Goal: Task Accomplishment & Management: Manage account settings

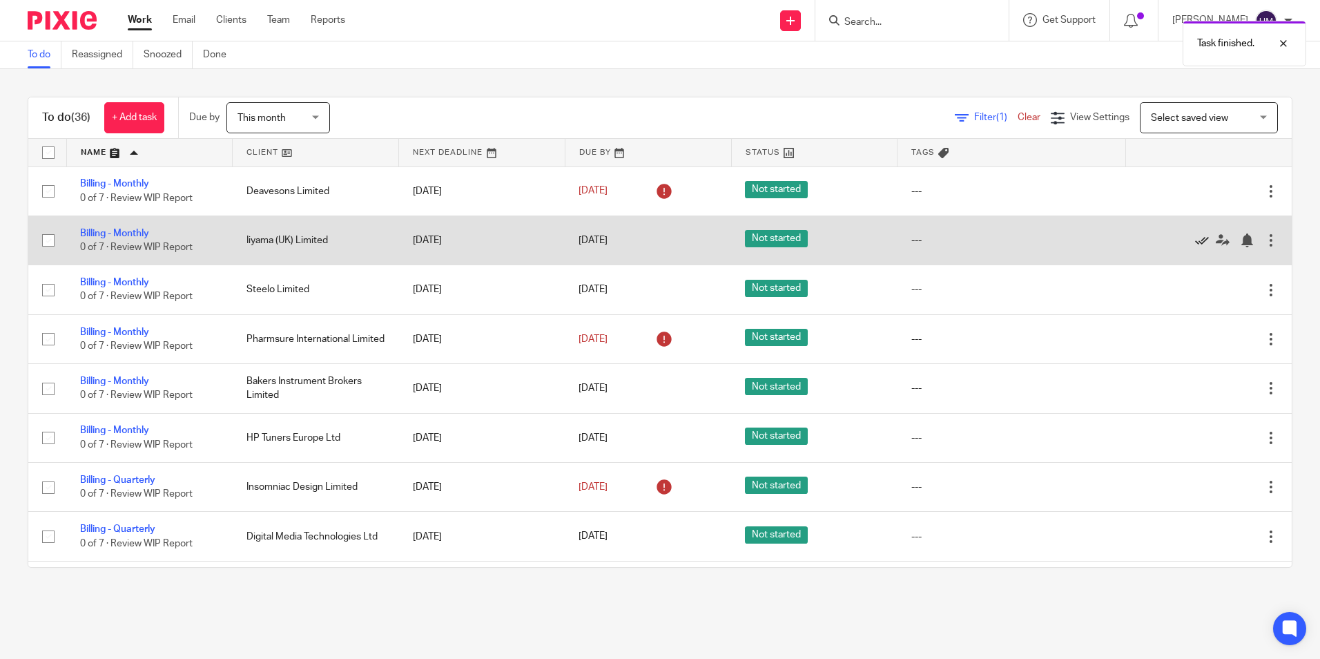
drag, startPoint x: 0, startPoint y: 0, endPoint x: 1170, endPoint y: 239, distance: 1194.4
click at [1195, 239] on icon at bounding box center [1202, 240] width 14 height 14
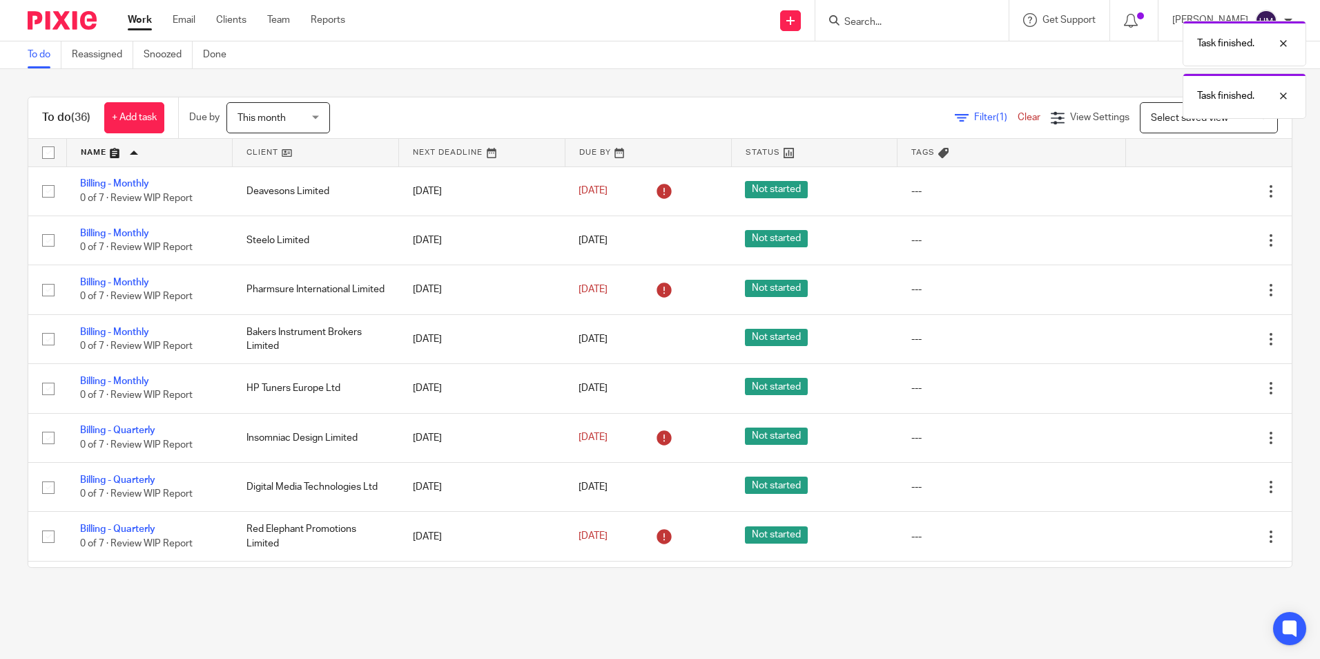
click at [1195, 239] on icon at bounding box center [1202, 240] width 14 height 14
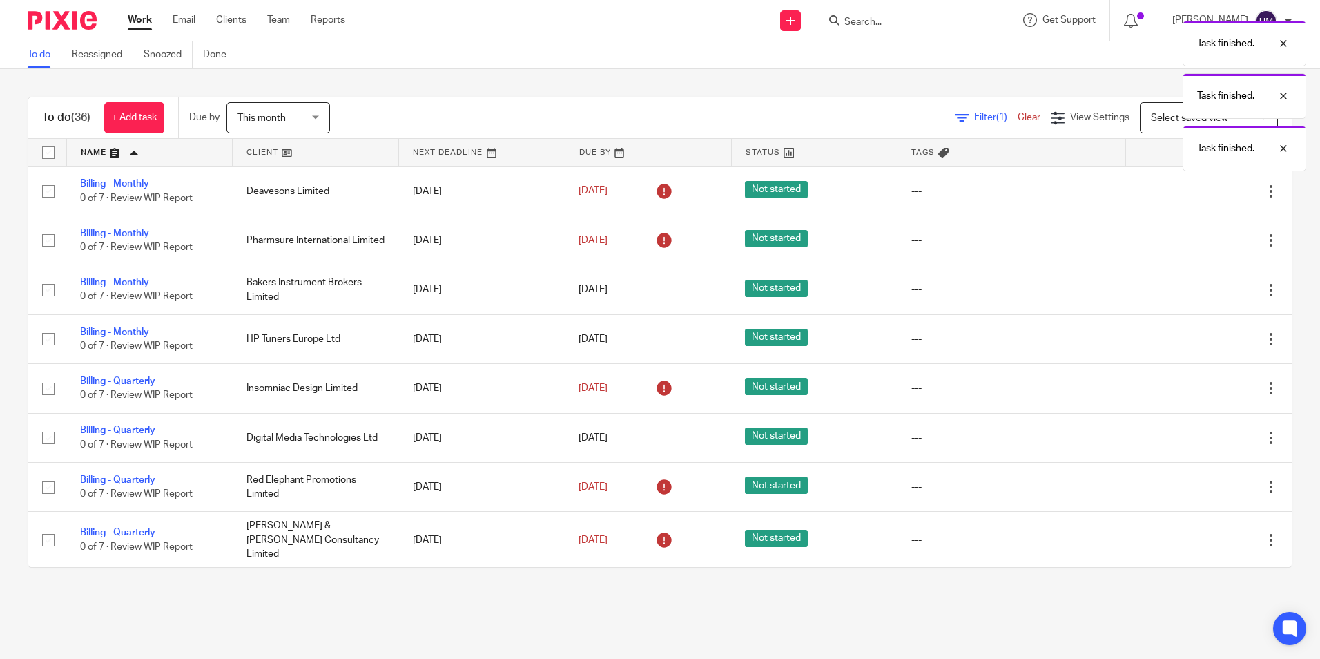
click at [1195, 239] on icon at bounding box center [1202, 240] width 14 height 14
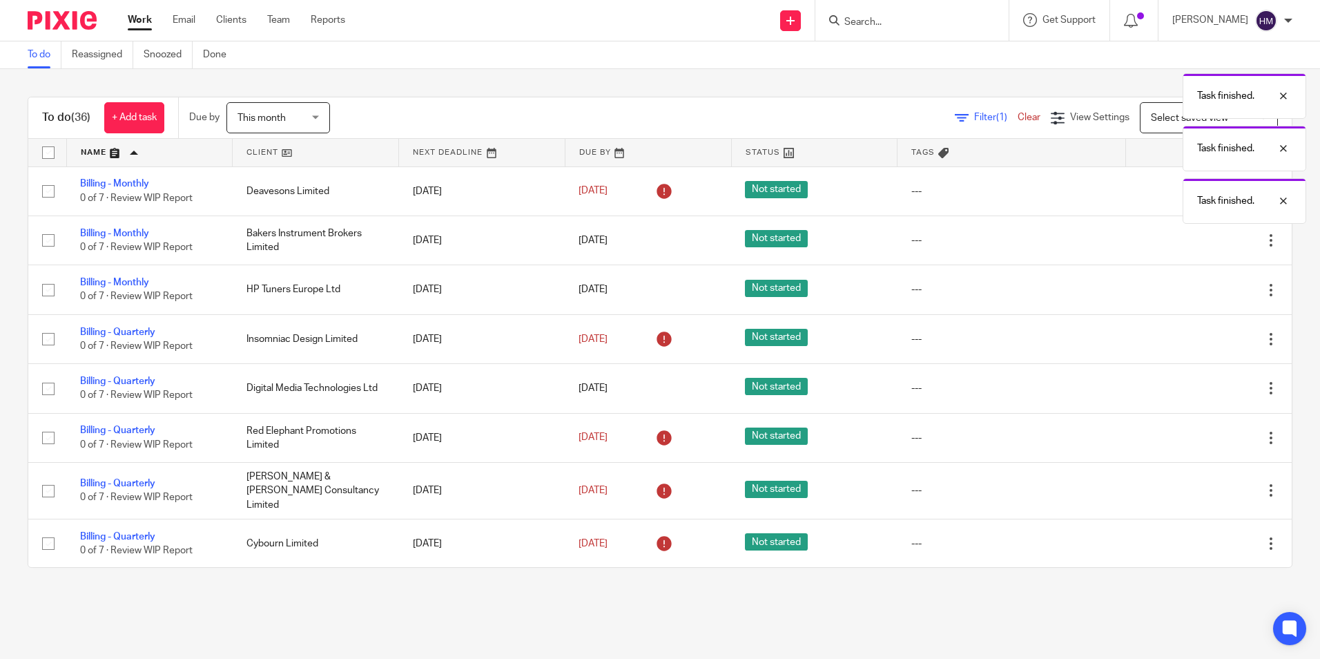
click at [1195, 239] on icon at bounding box center [1202, 240] width 14 height 14
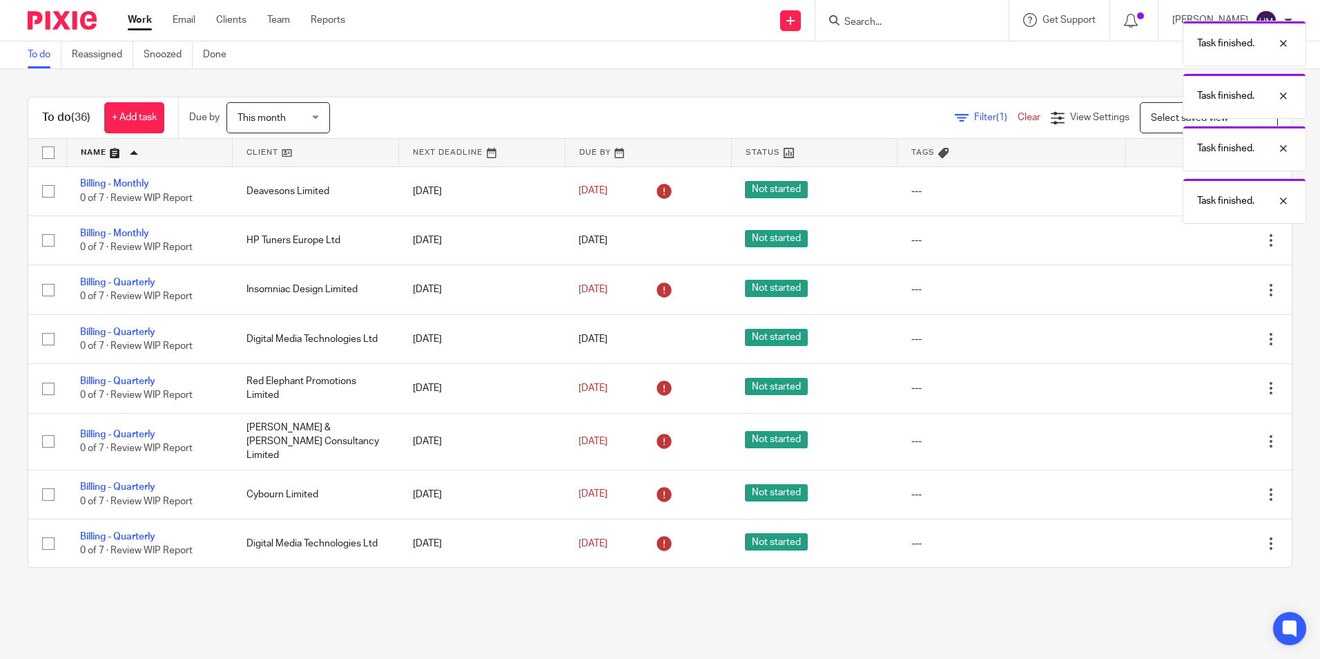
click at [1195, 239] on icon at bounding box center [1202, 240] width 14 height 14
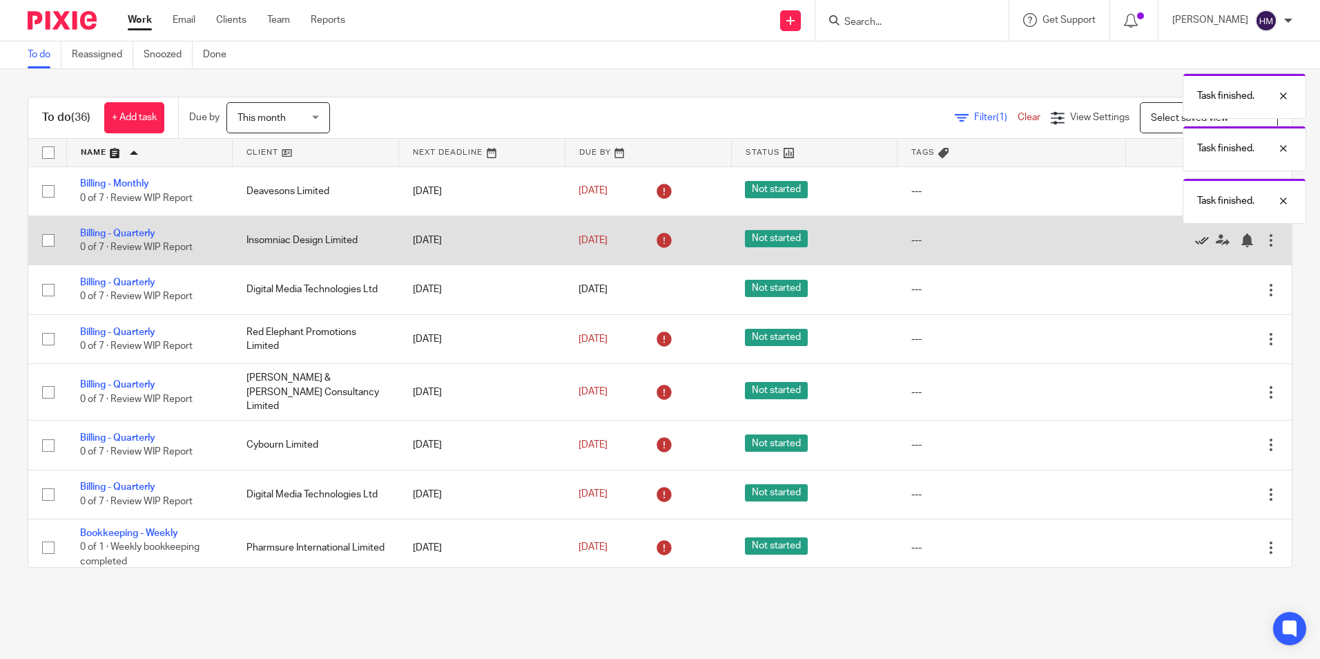
click at [1195, 243] on icon at bounding box center [1202, 240] width 14 height 14
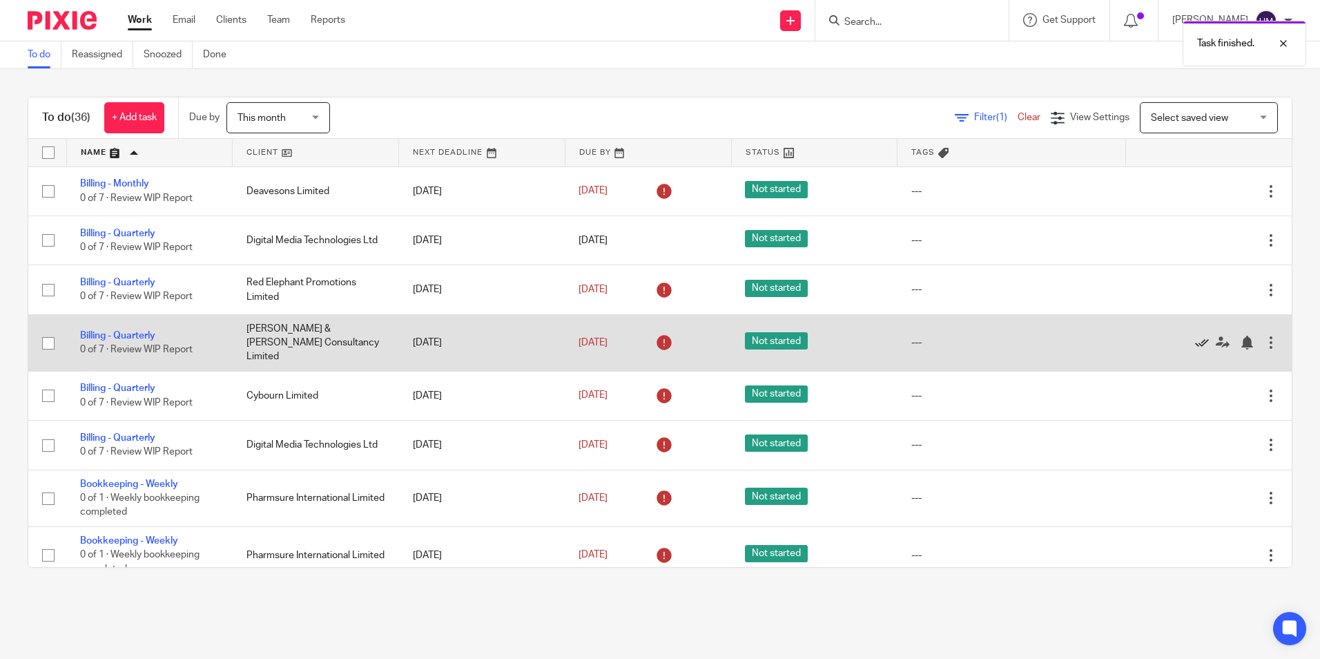
click at [1195, 339] on icon at bounding box center [1202, 343] width 14 height 14
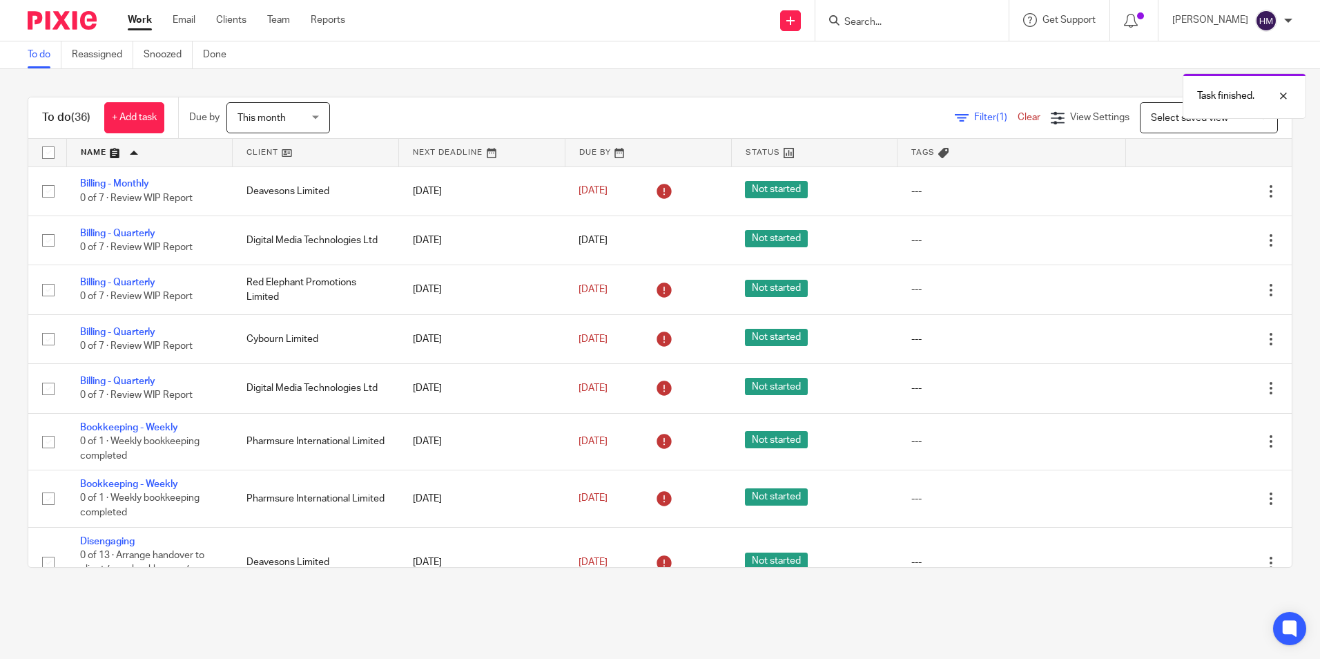
click at [1195, 339] on icon at bounding box center [1202, 339] width 14 height 14
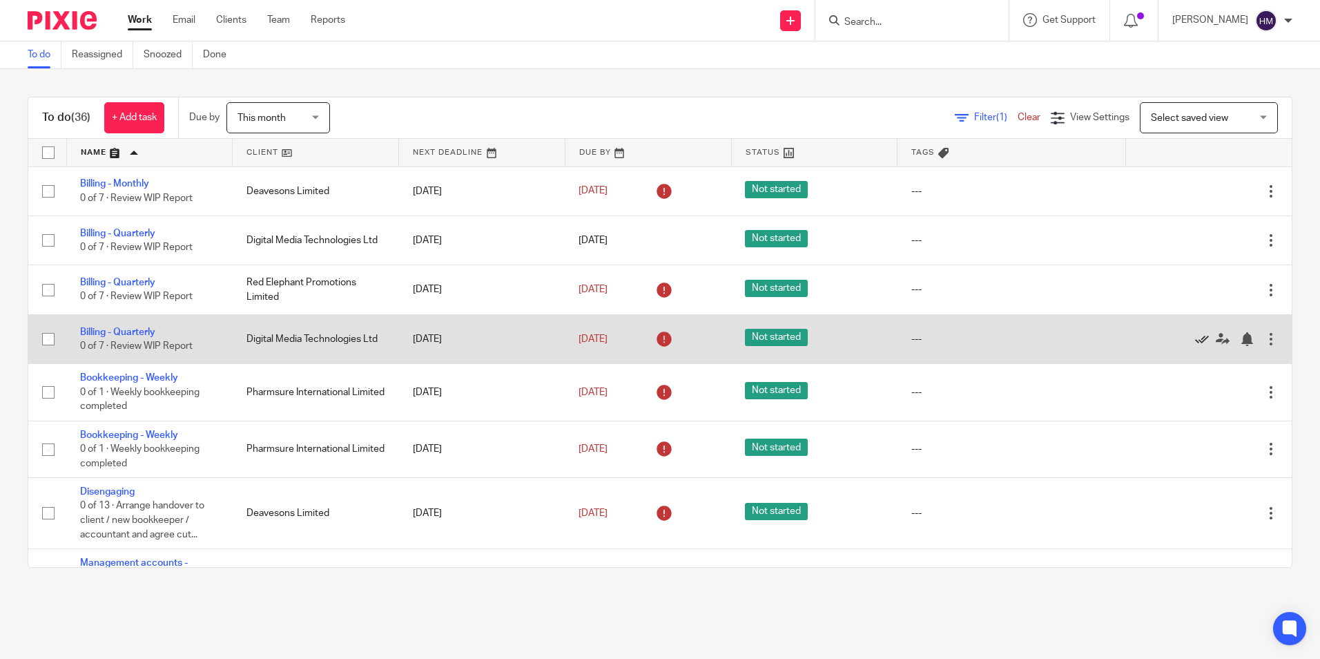
click at [1195, 338] on icon at bounding box center [1202, 339] width 14 height 14
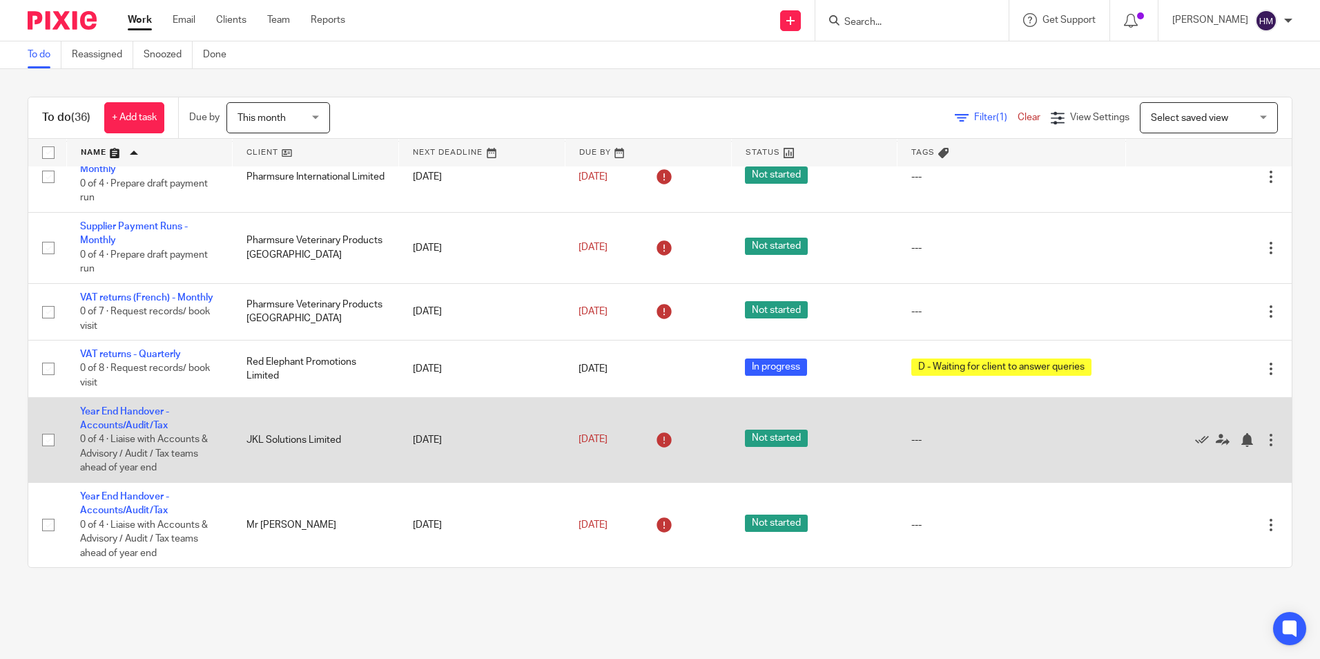
scroll to position [1228, 0]
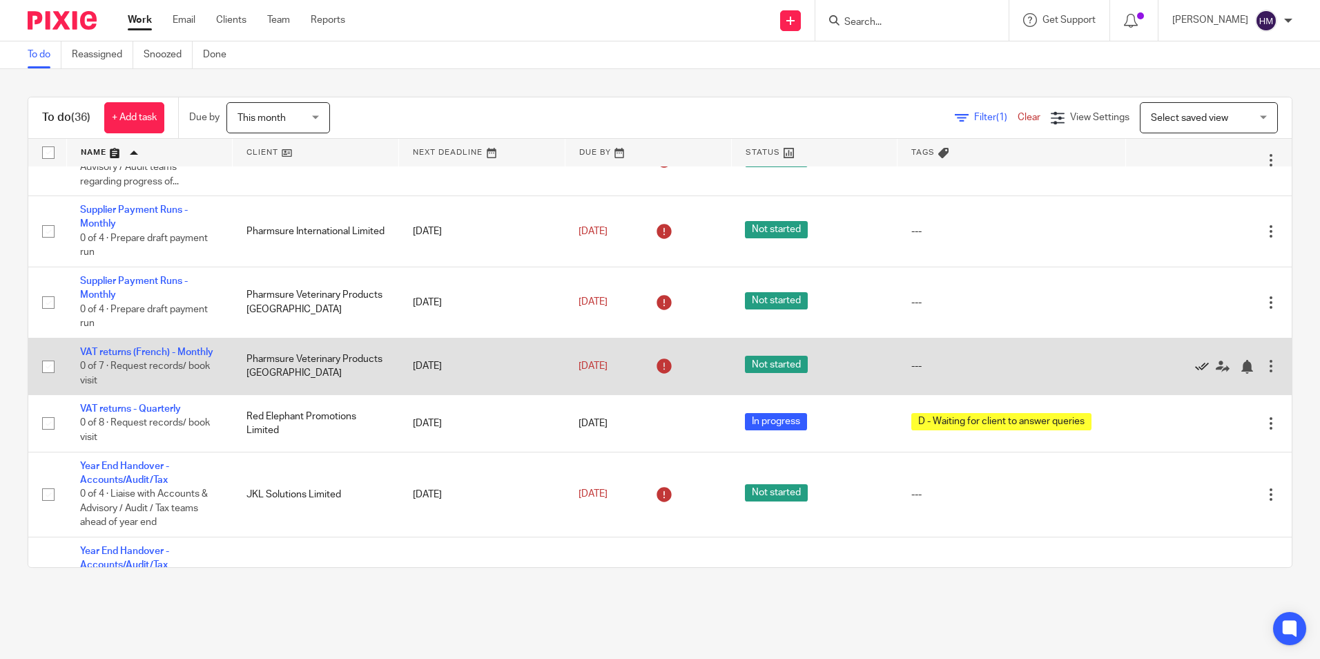
click at [1195, 374] on icon at bounding box center [1202, 367] width 14 height 14
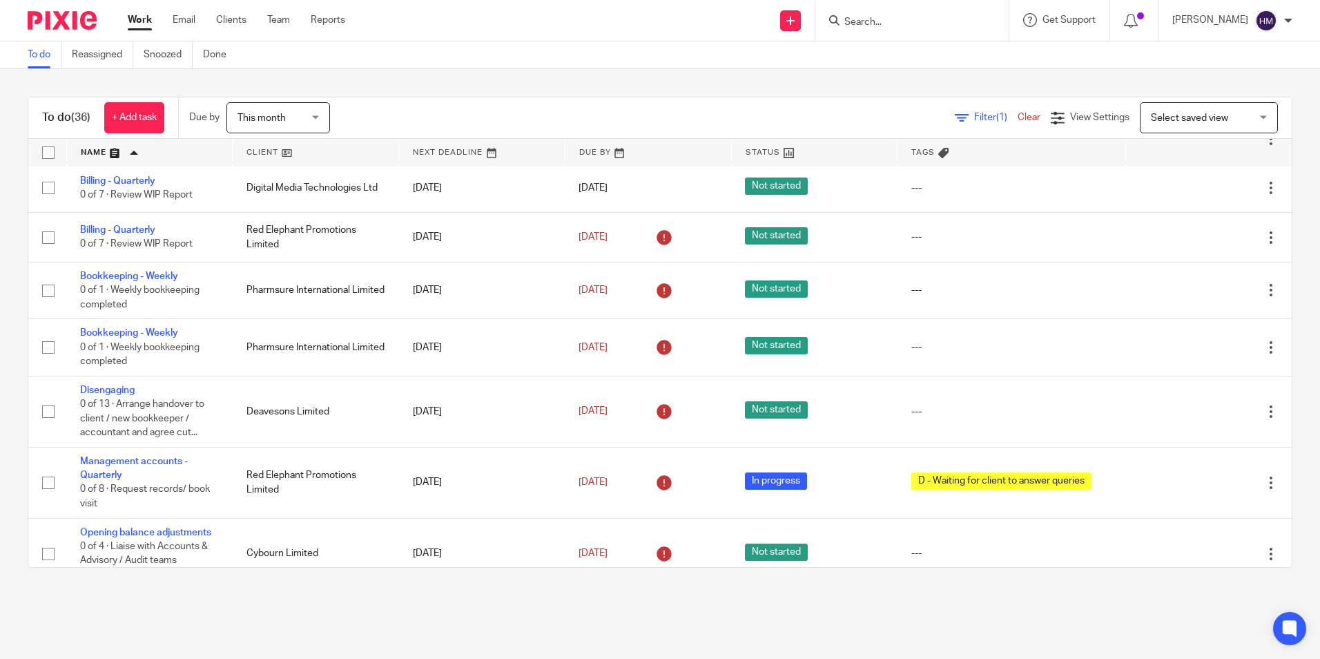
scroll to position [0, 0]
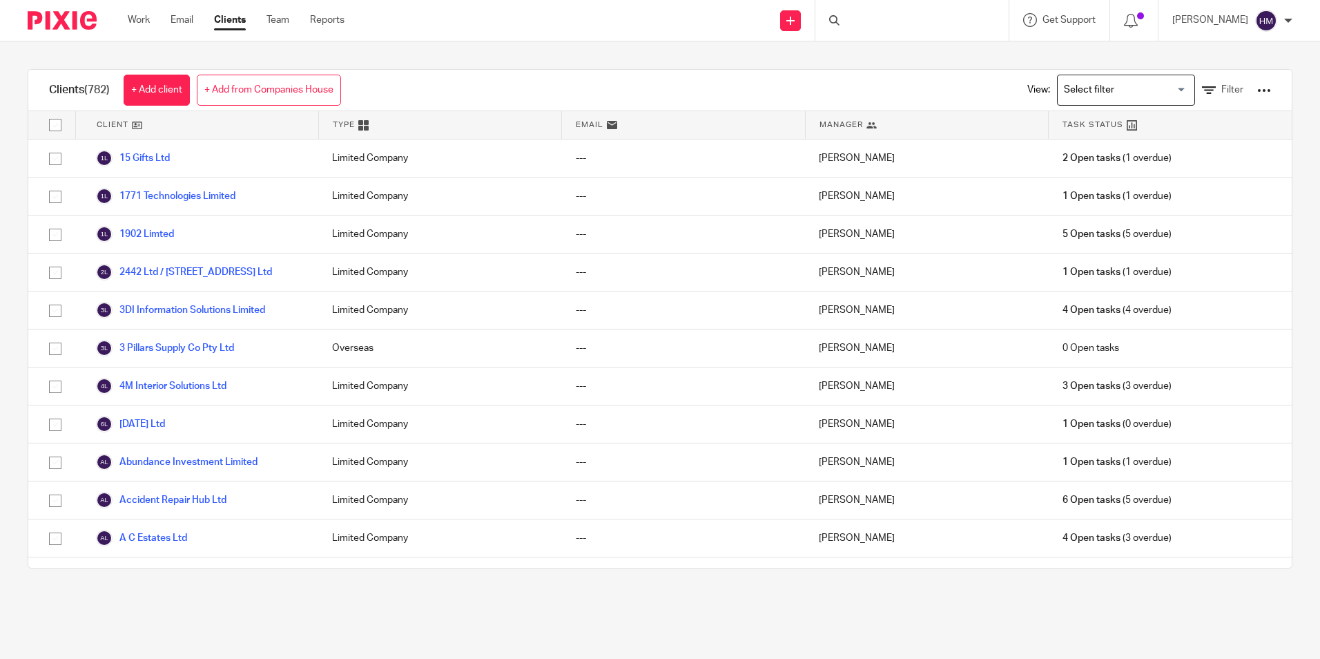
drag, startPoint x: 0, startPoint y: 0, endPoint x: 844, endPoint y: 17, distance: 844.5
click at [840, 15] on icon at bounding box center [834, 20] width 10 height 10
click at [839, 21] on div at bounding box center [911, 20] width 193 height 41
click at [864, 19] on div at bounding box center [911, 20] width 193 height 41
click at [485, 64] on div "Clients (782) + Add client + Add from Companies House View: Loading... Filter C…" at bounding box center [660, 318] width 1320 height 554
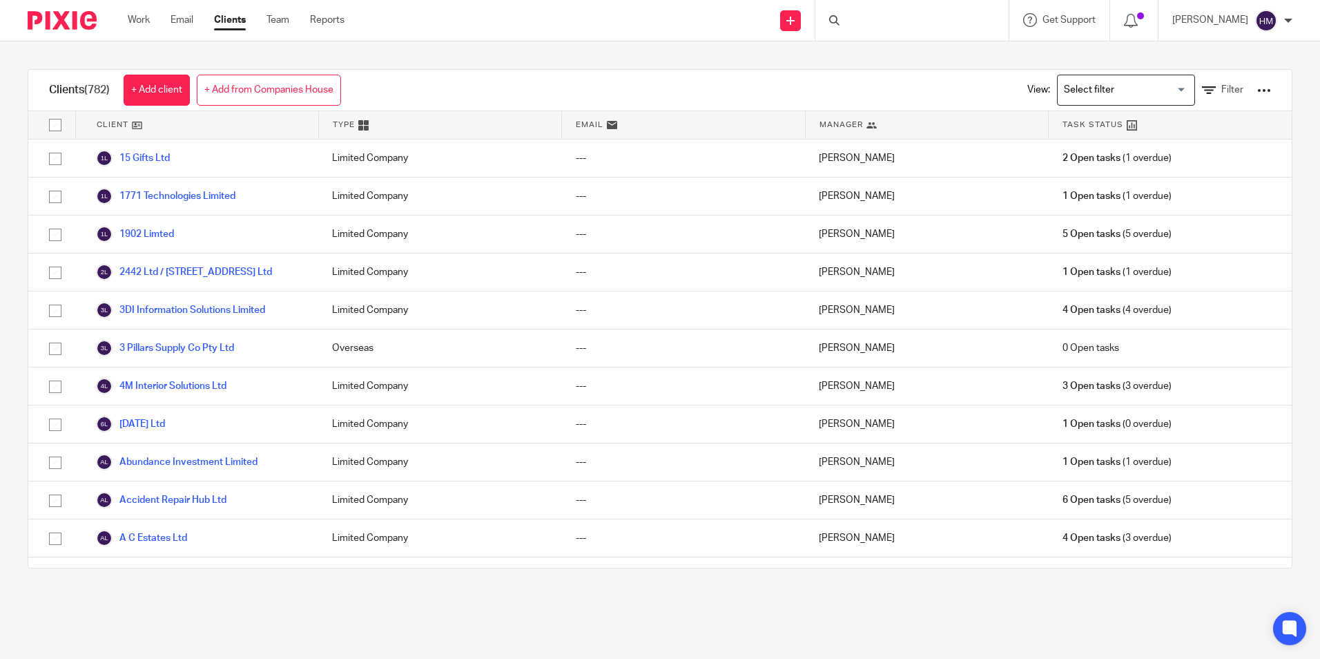
click at [840, 25] on icon at bounding box center [834, 20] width 10 height 10
click at [840, 22] on icon at bounding box center [834, 20] width 10 height 10
click at [873, 18] on div at bounding box center [911, 20] width 193 height 41
click at [863, 23] on input "Search" at bounding box center [905, 23] width 124 height 12
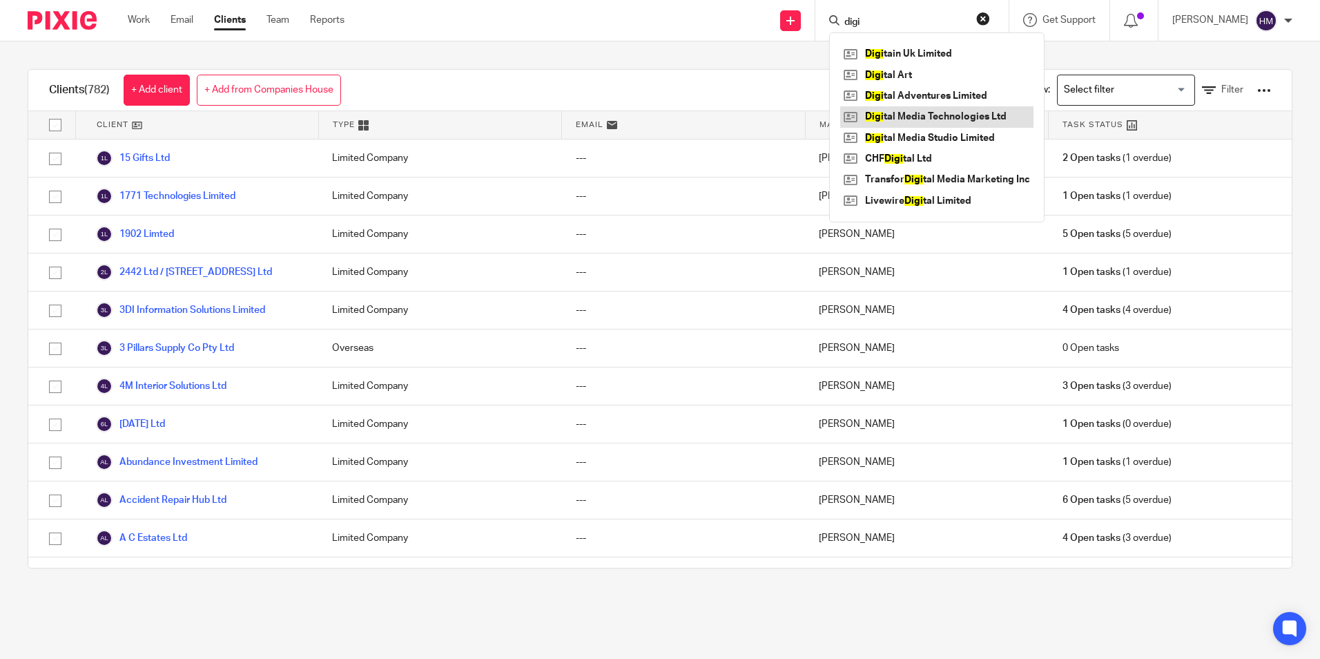
type input "digi"
click at [931, 117] on link at bounding box center [936, 116] width 193 height 21
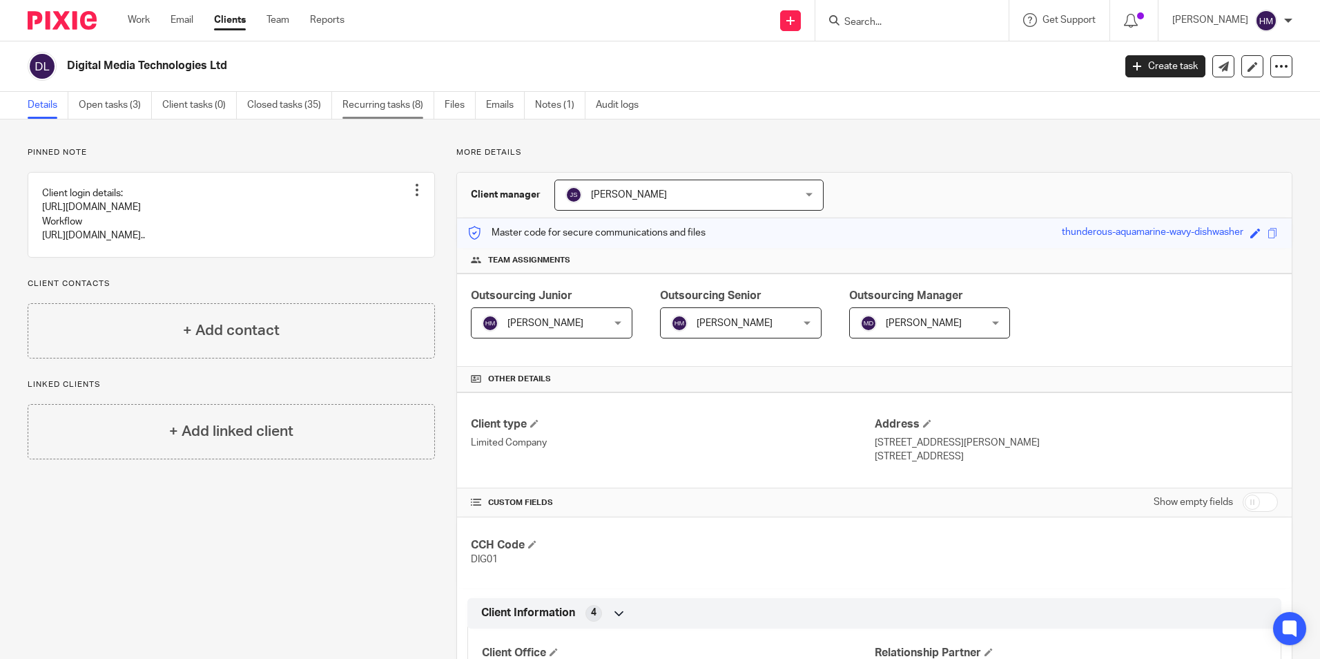
click at [402, 102] on link "Recurring tasks (8)" at bounding box center [388, 105] width 92 height 27
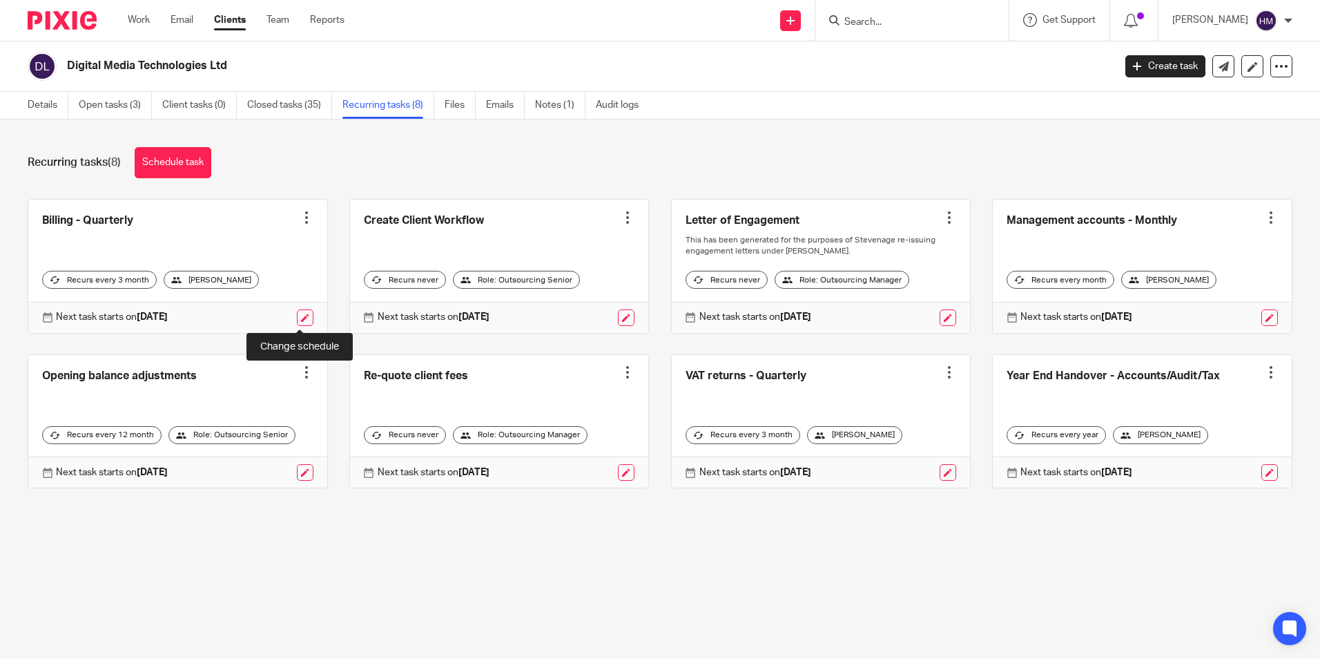
click at [304, 317] on link at bounding box center [305, 317] width 17 height 17
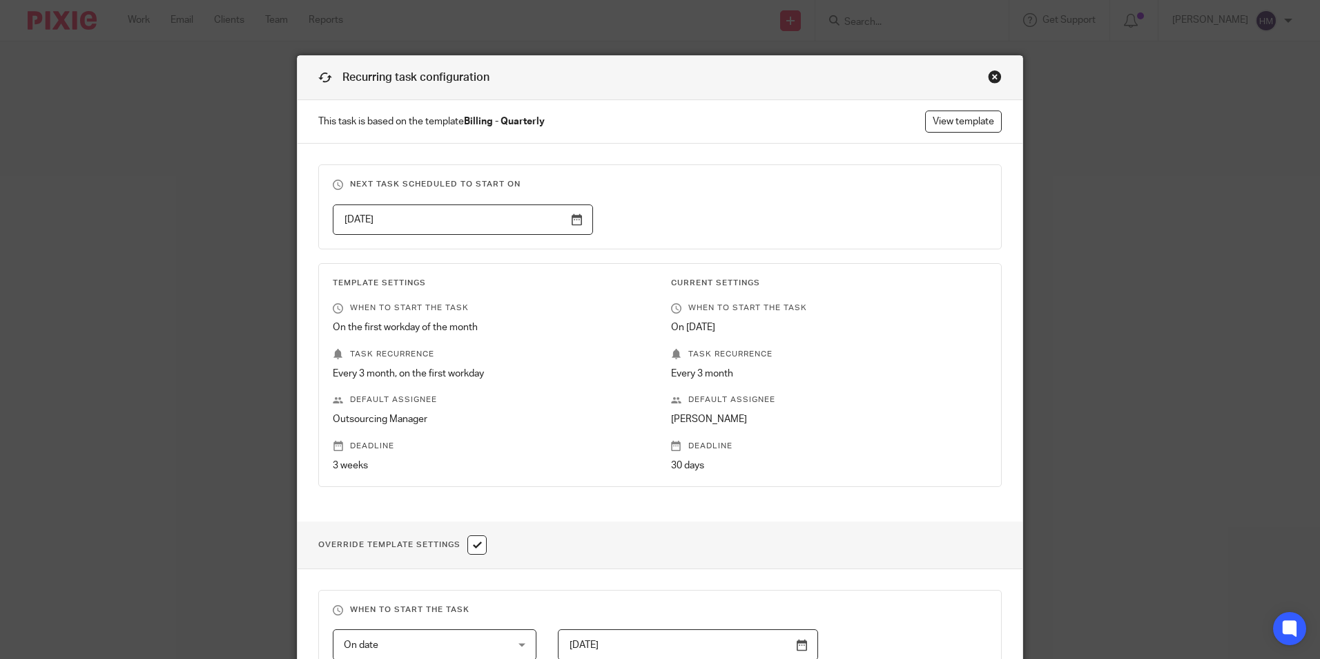
click at [572, 220] on input "[DATE]" at bounding box center [463, 219] width 260 height 31
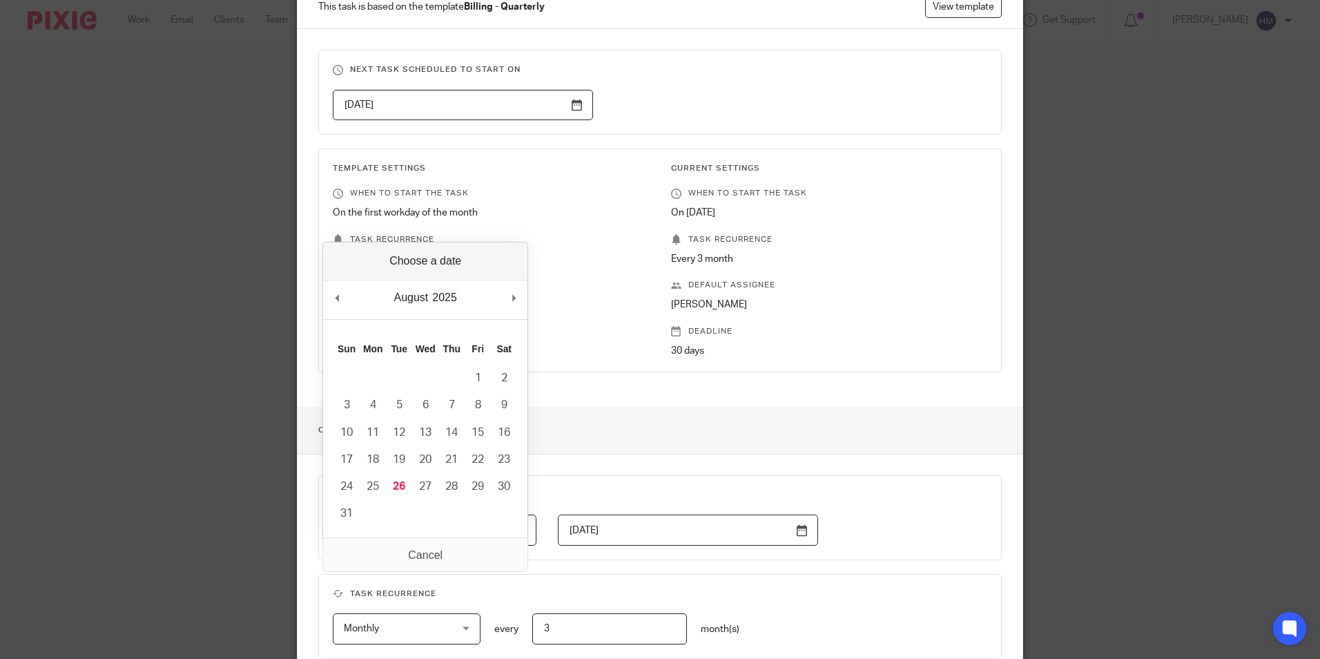
scroll to position [138, 0]
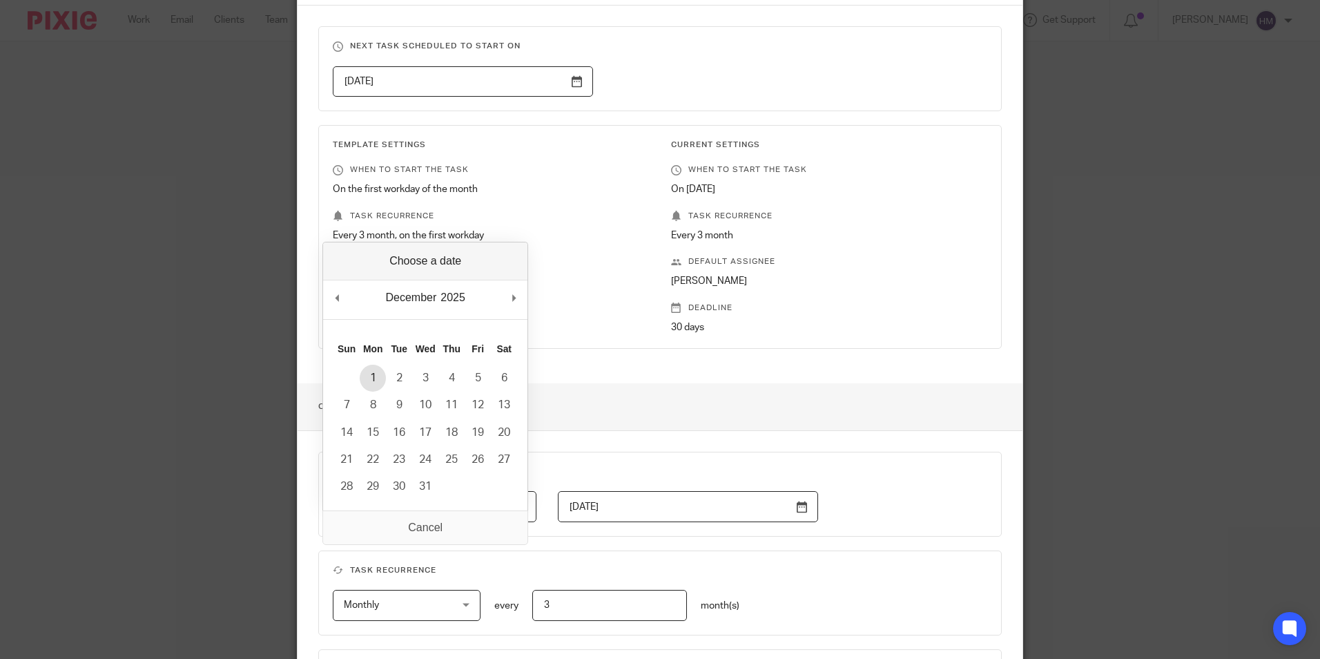
type input "[DATE]"
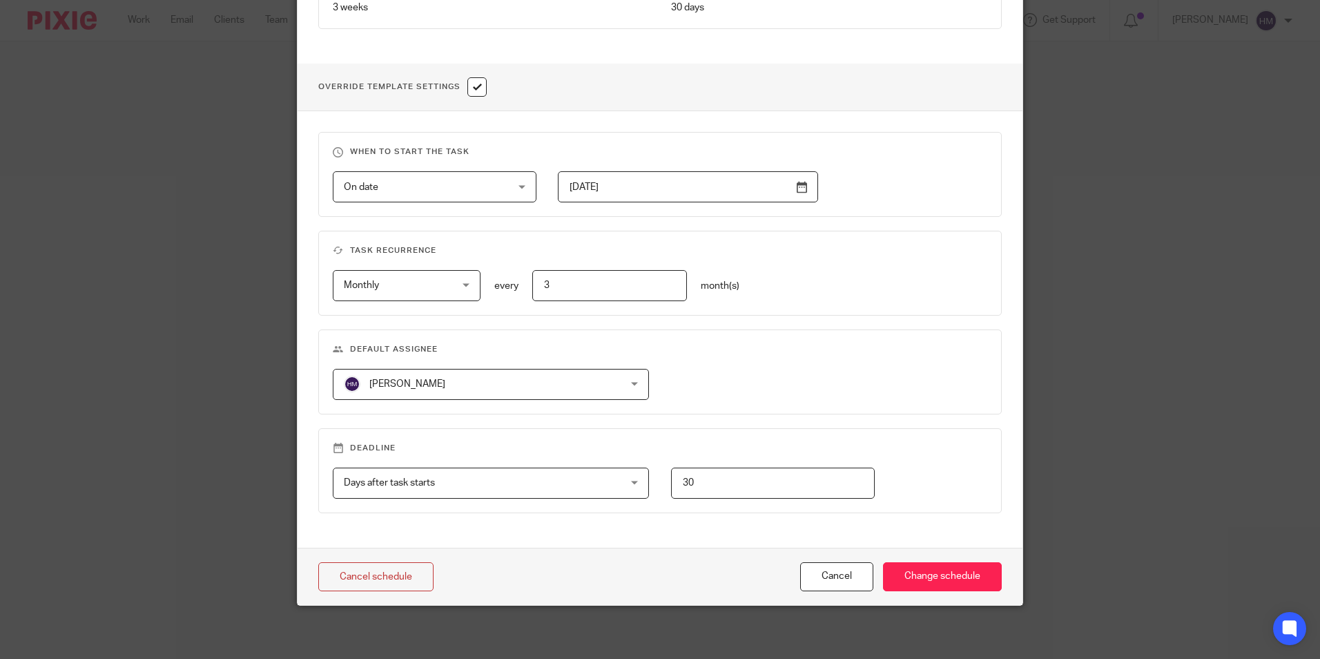
scroll to position [460, 0]
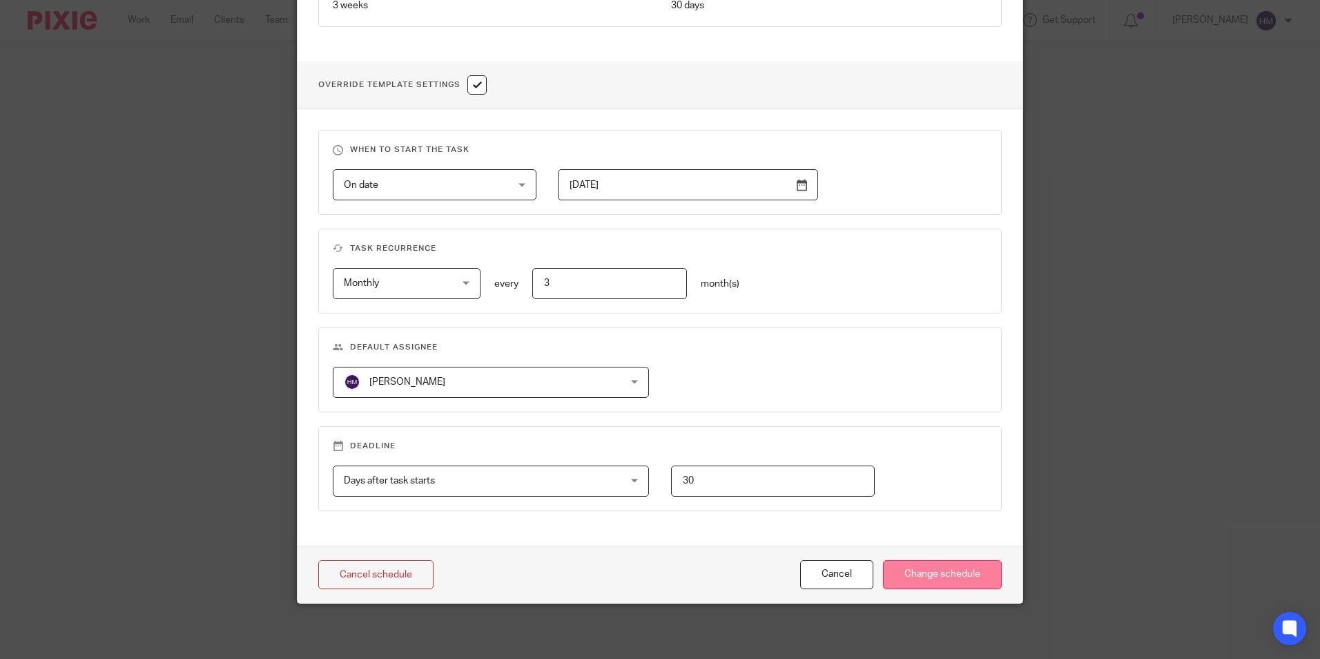
click at [932, 573] on input "Change schedule" at bounding box center [942, 575] width 119 height 30
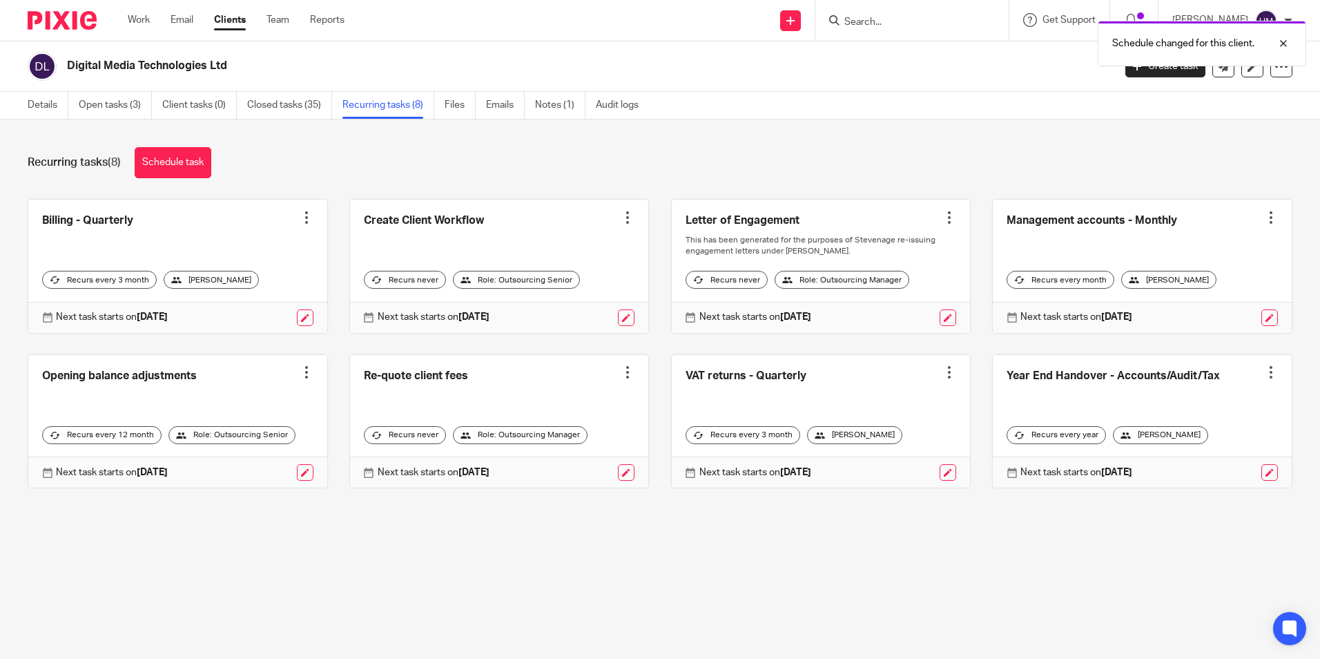
click at [880, 19] on div "Schedule changed for this client." at bounding box center [983, 40] width 646 height 52
click at [868, 19] on input "Search" at bounding box center [905, 23] width 124 height 12
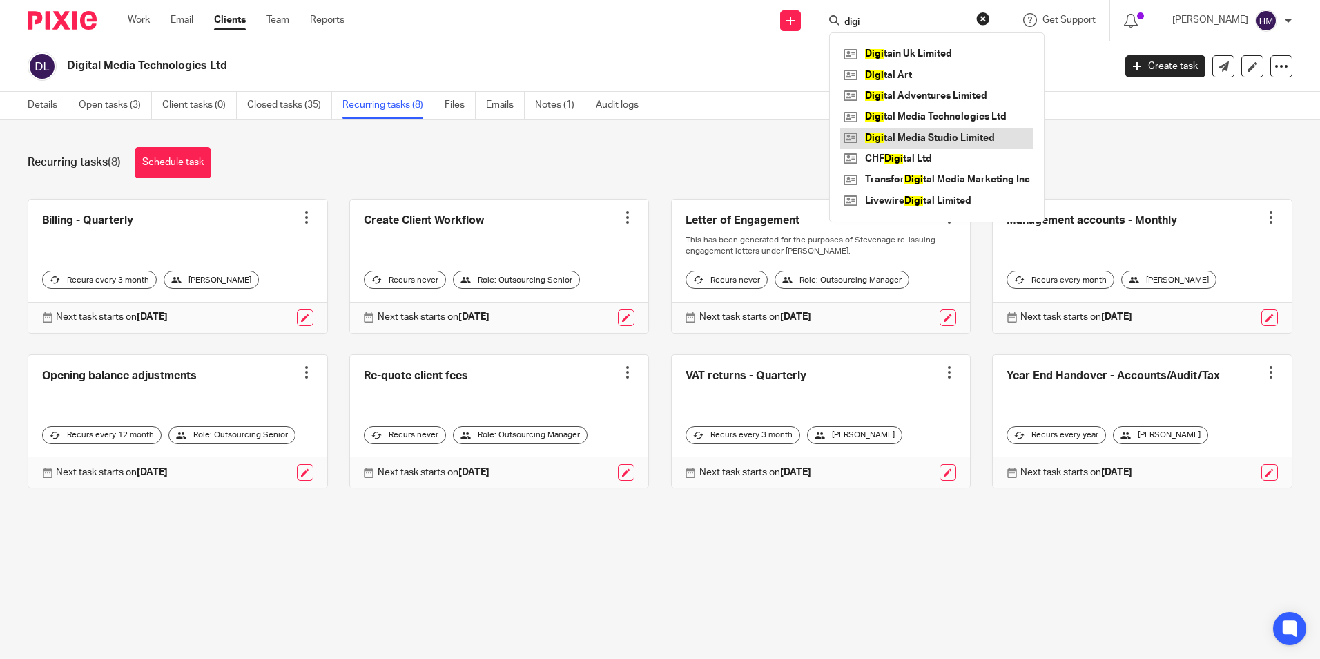
type input "digi"
click at [957, 129] on link at bounding box center [936, 138] width 193 height 21
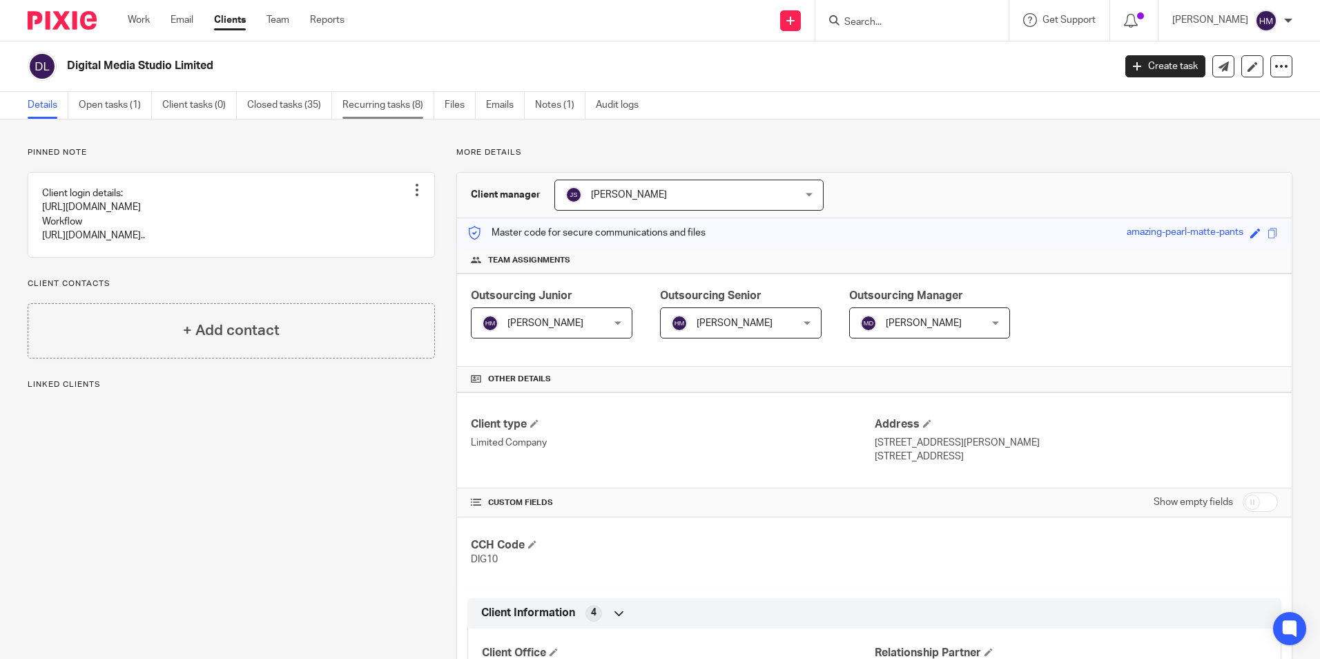
click at [415, 108] on link "Recurring tasks (8)" at bounding box center [388, 105] width 92 height 27
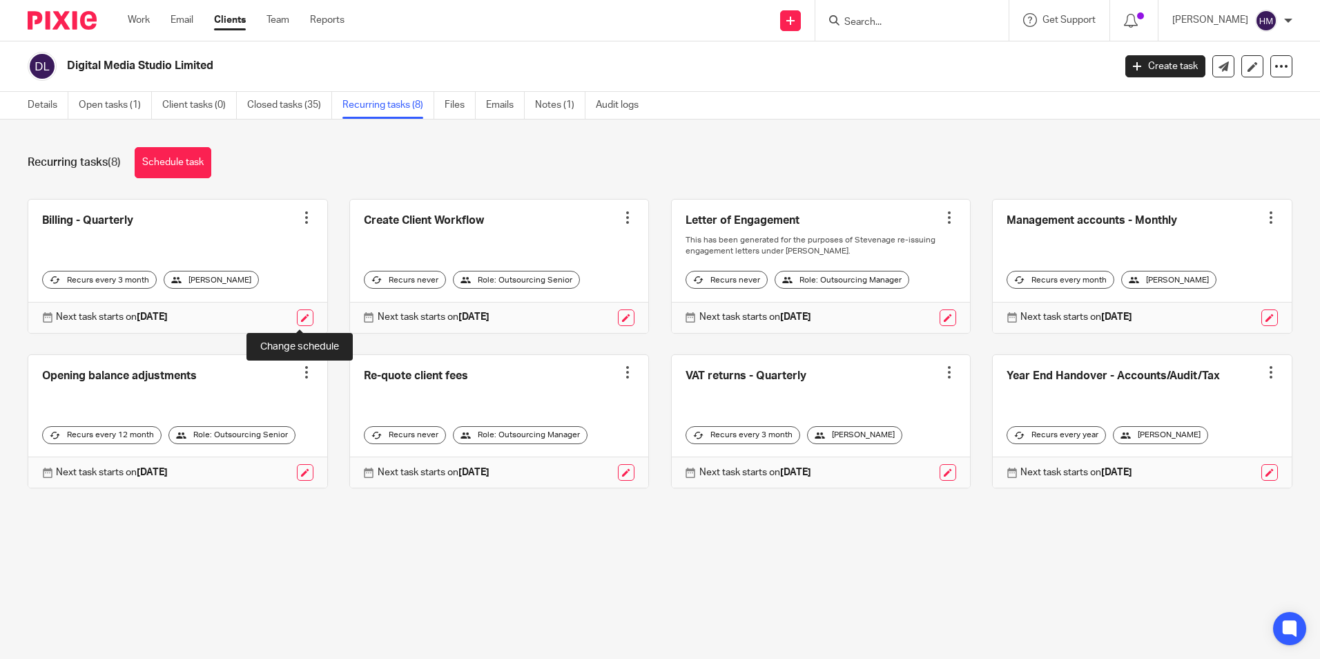
click at [301, 317] on link at bounding box center [305, 317] width 17 height 17
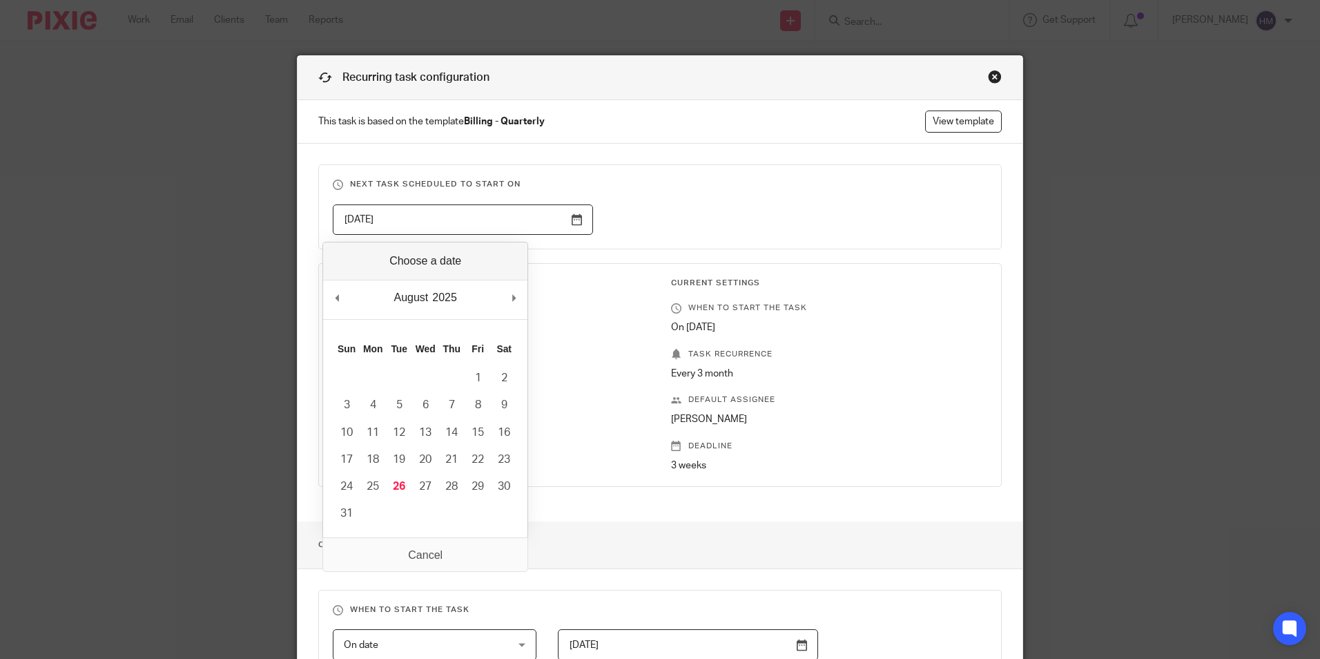
click at [570, 220] on input "2025-10-01" at bounding box center [463, 219] width 260 height 31
type input "2025-09-01"
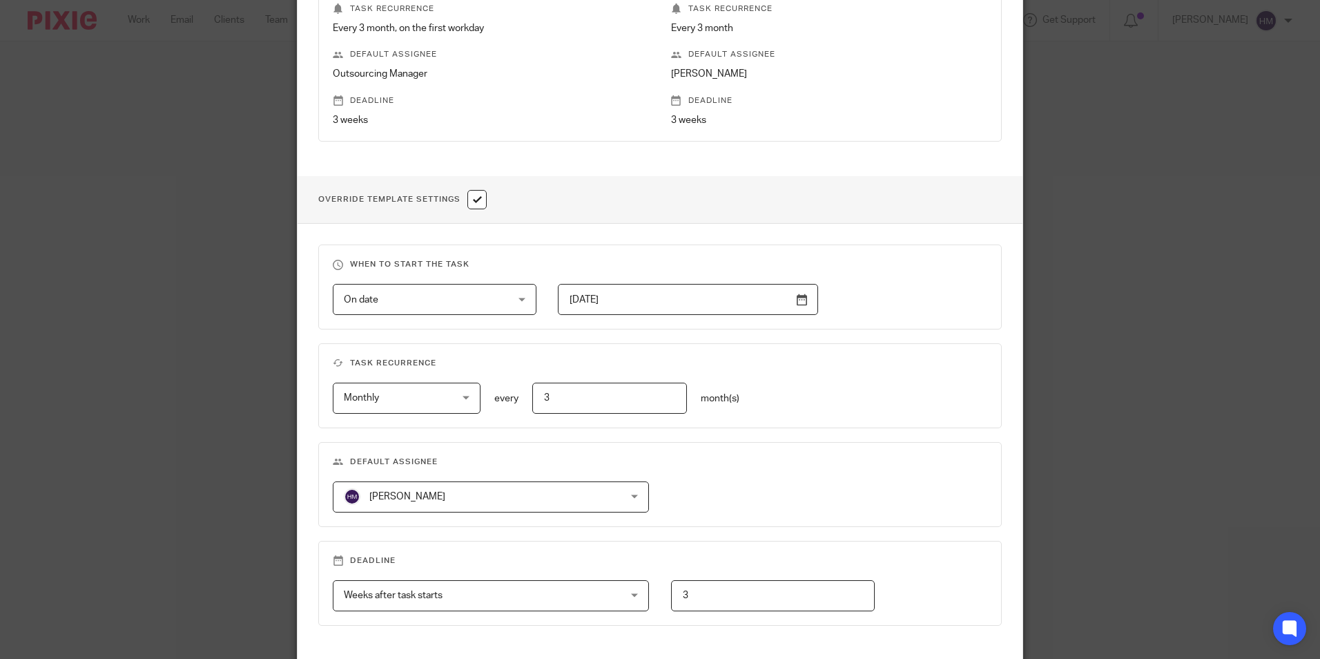
scroll to position [460, 0]
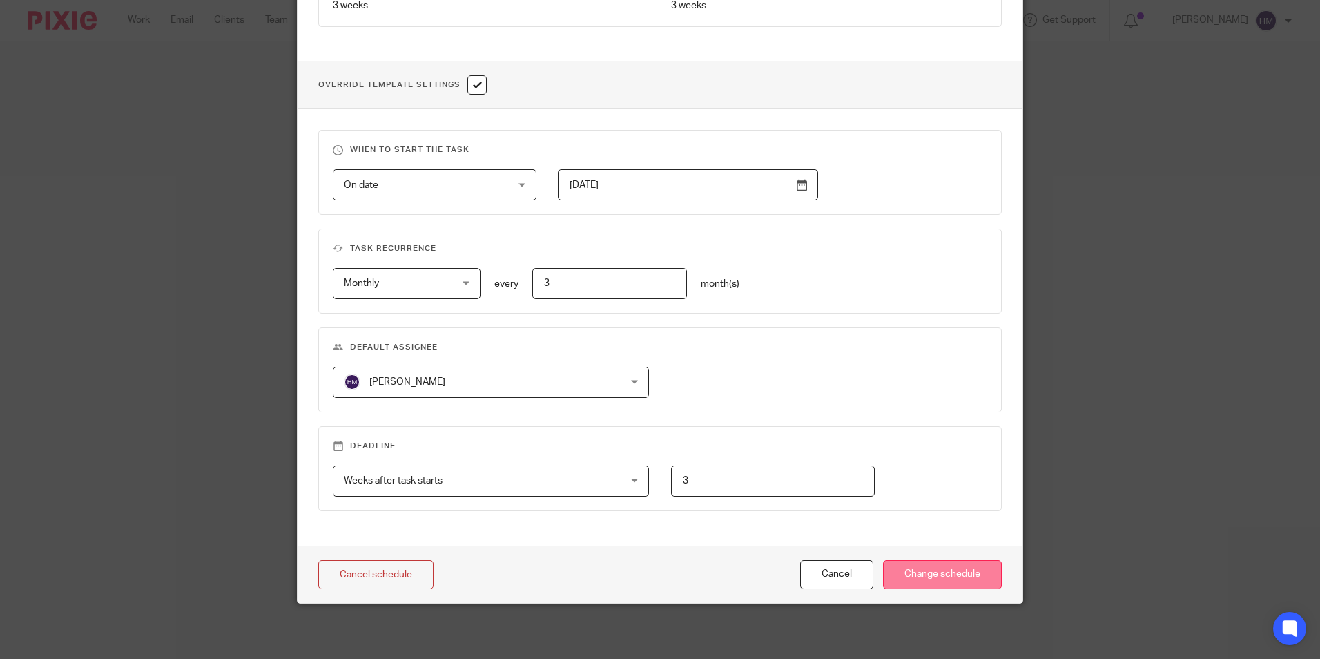
click at [925, 578] on input "Change schedule" at bounding box center [942, 575] width 119 height 30
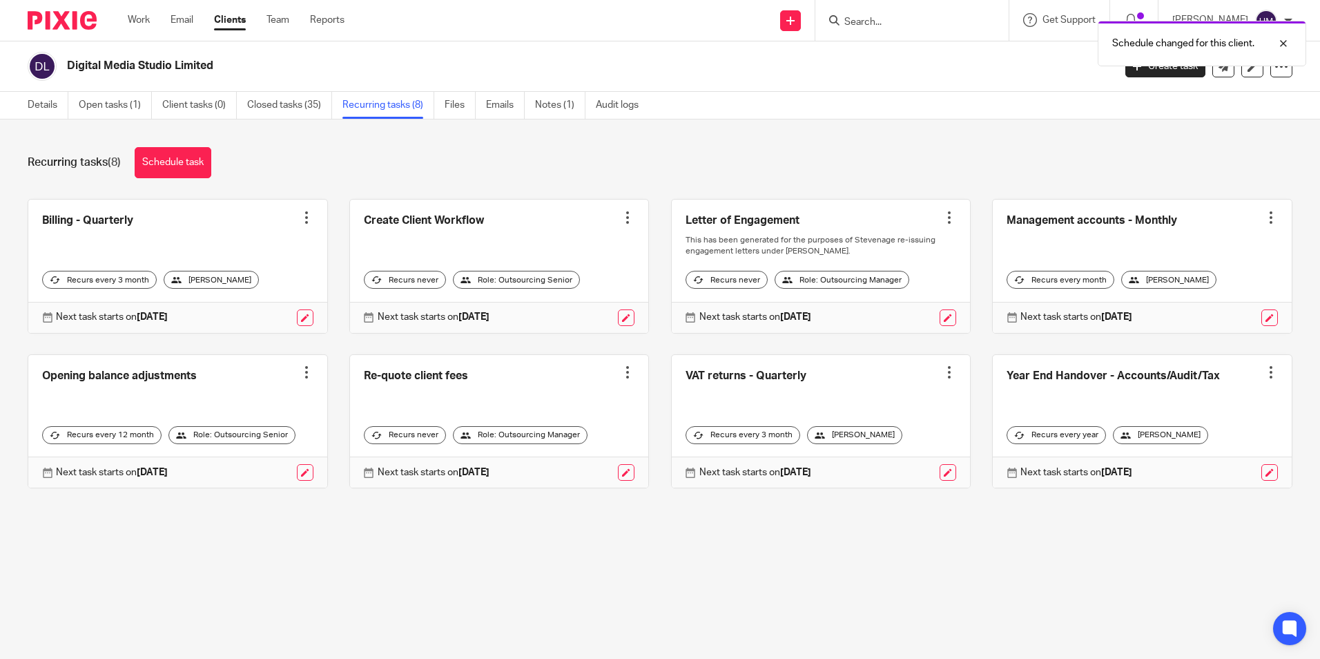
click at [930, 17] on div "Schedule changed for this client." at bounding box center [983, 40] width 646 height 52
click at [868, 19] on div "Schedule changed for this client." at bounding box center [983, 40] width 646 height 52
click at [869, 19] on input "Search" at bounding box center [905, 23] width 124 height 12
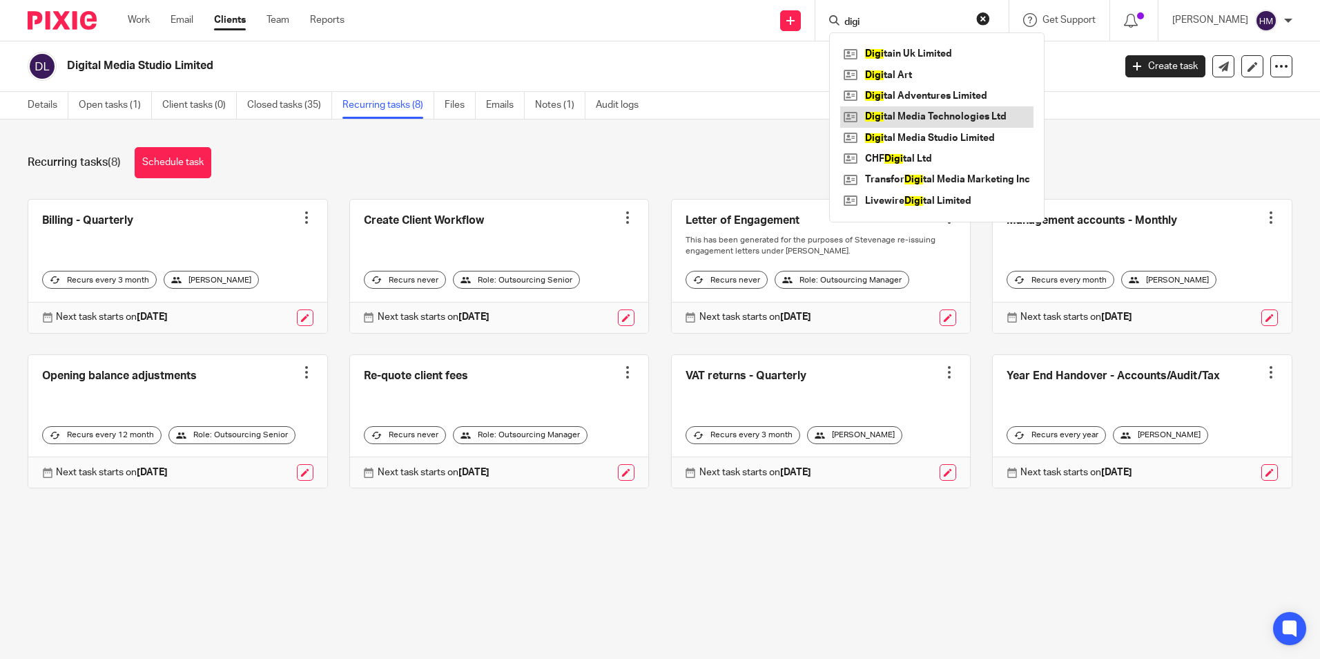
type input "digi"
click at [971, 115] on link at bounding box center [936, 116] width 193 height 21
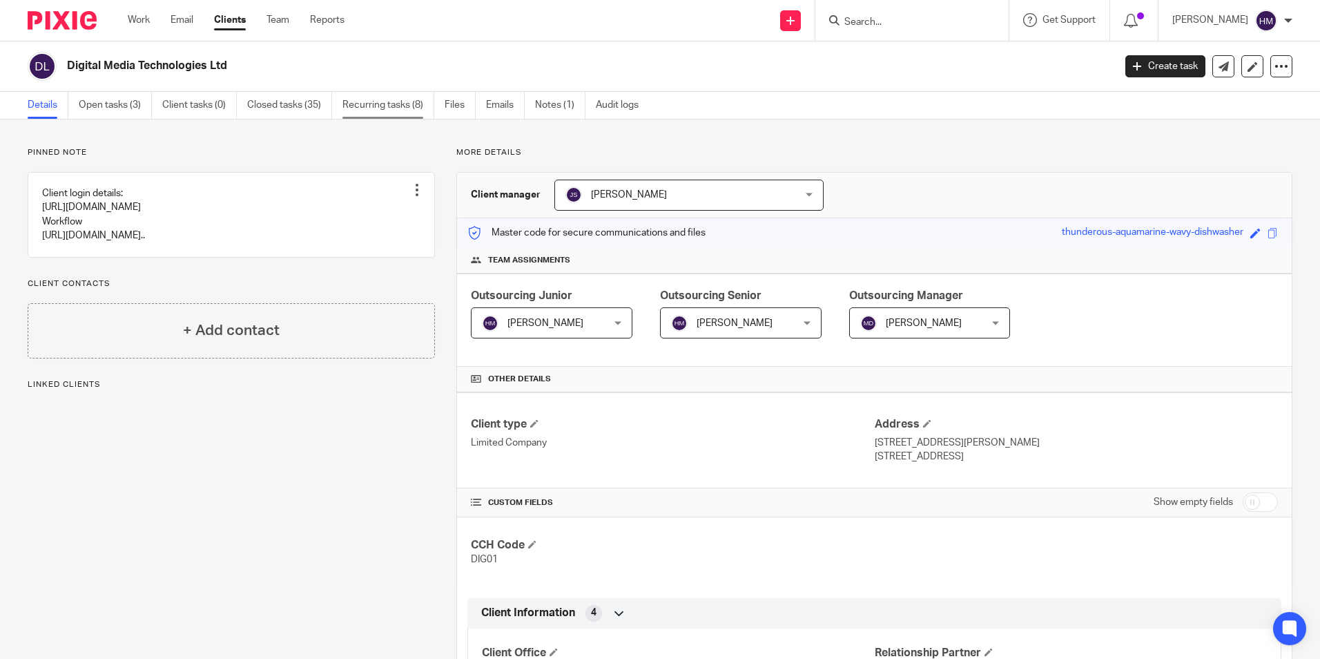
click at [381, 111] on link "Recurring tasks (8)" at bounding box center [388, 105] width 92 height 27
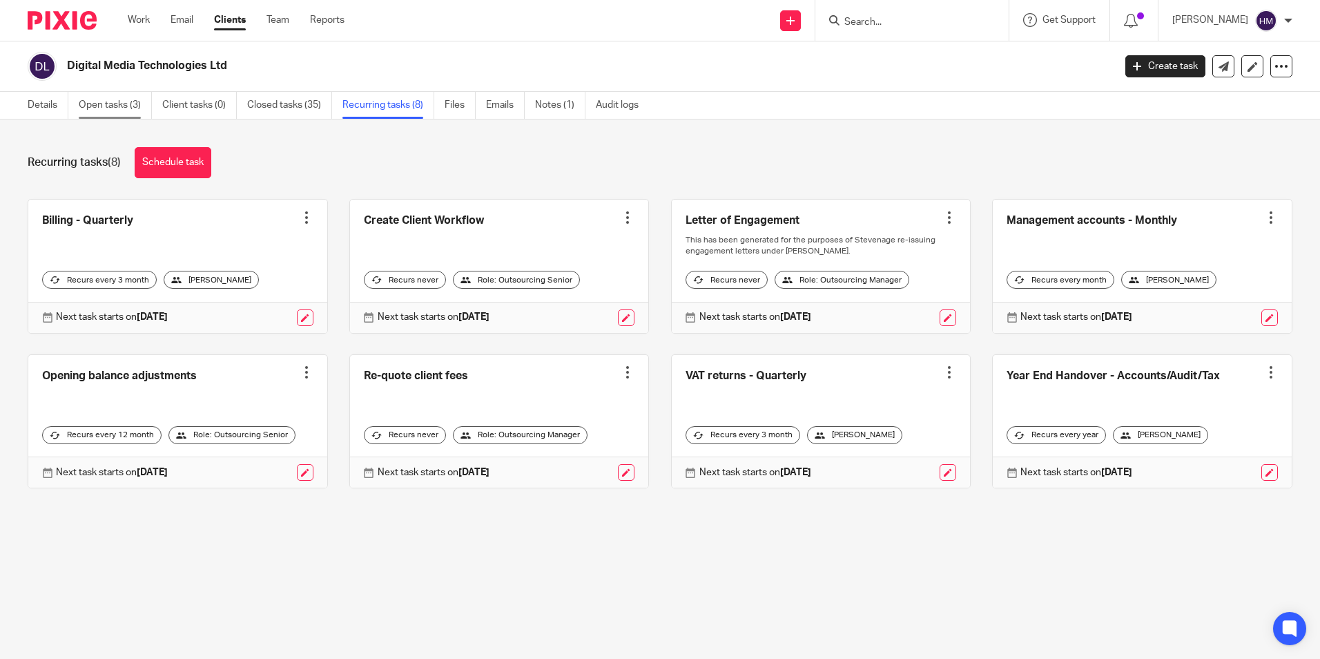
click at [137, 104] on link "Open tasks (3)" at bounding box center [115, 105] width 73 height 27
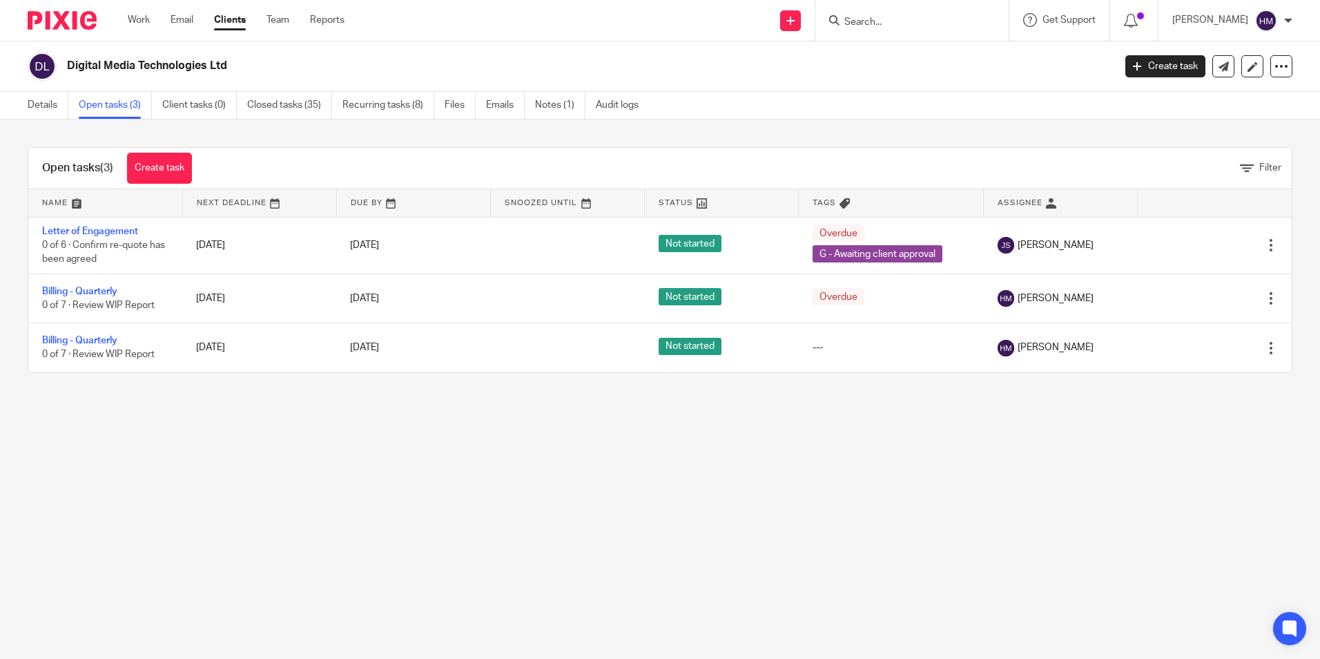
click at [911, 23] on input "Search" at bounding box center [905, 23] width 124 height 12
type input "deaveson"
click at [952, 60] on link at bounding box center [925, 53] width 171 height 21
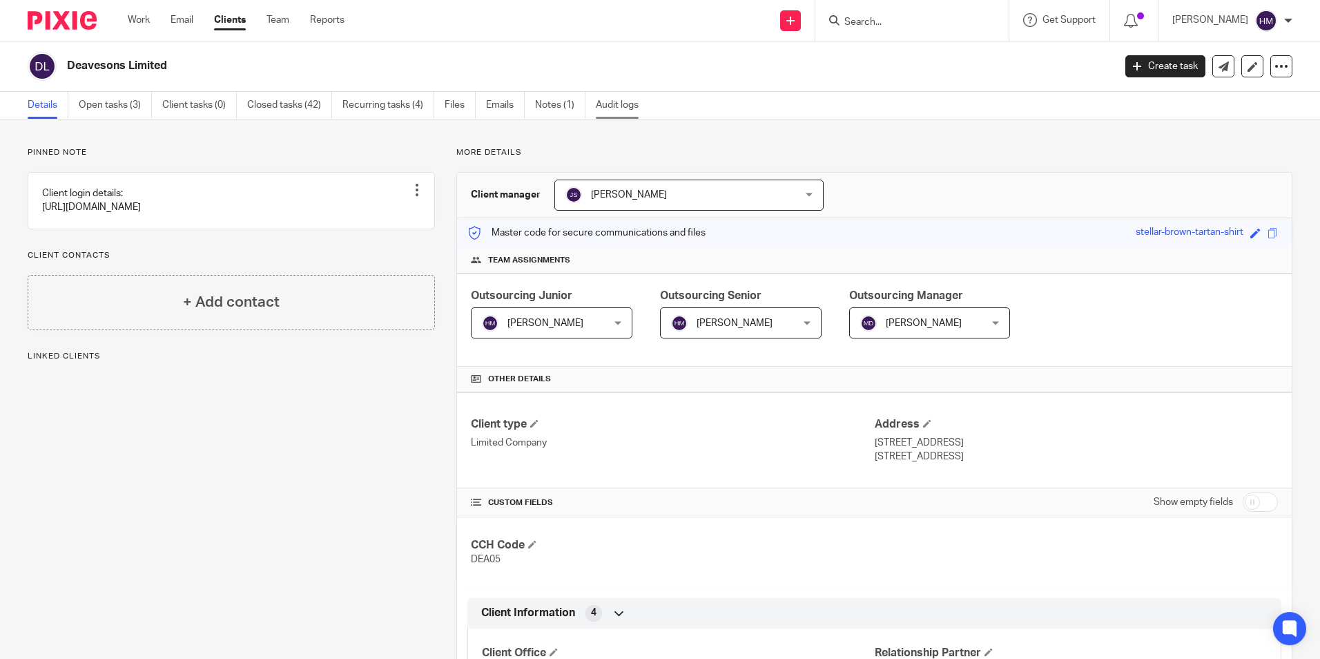
click at [597, 107] on link "Audit logs" at bounding box center [622, 105] width 53 height 27
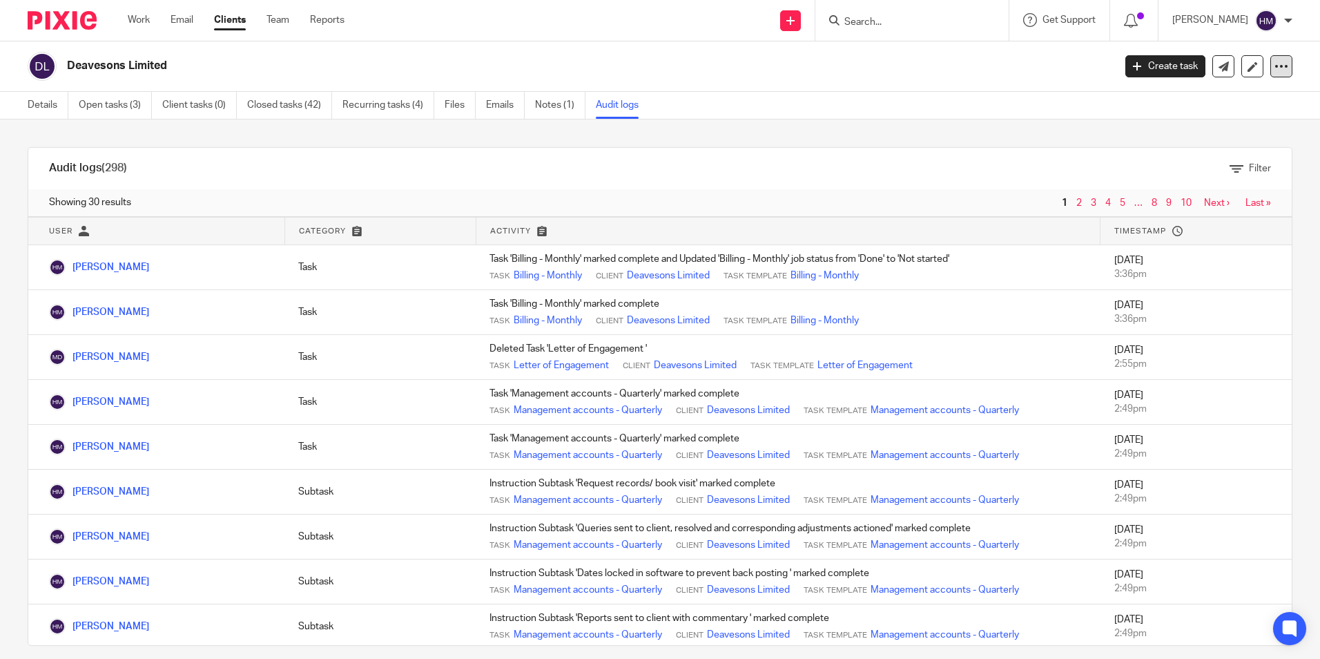
click at [1275, 72] on icon at bounding box center [1282, 66] width 14 height 14
click at [904, 88] on div "Deavesons Limited Create task Update from Companies House Export data Merge Arc…" at bounding box center [660, 66] width 1320 height 50
